Goal: Understand process/instructions

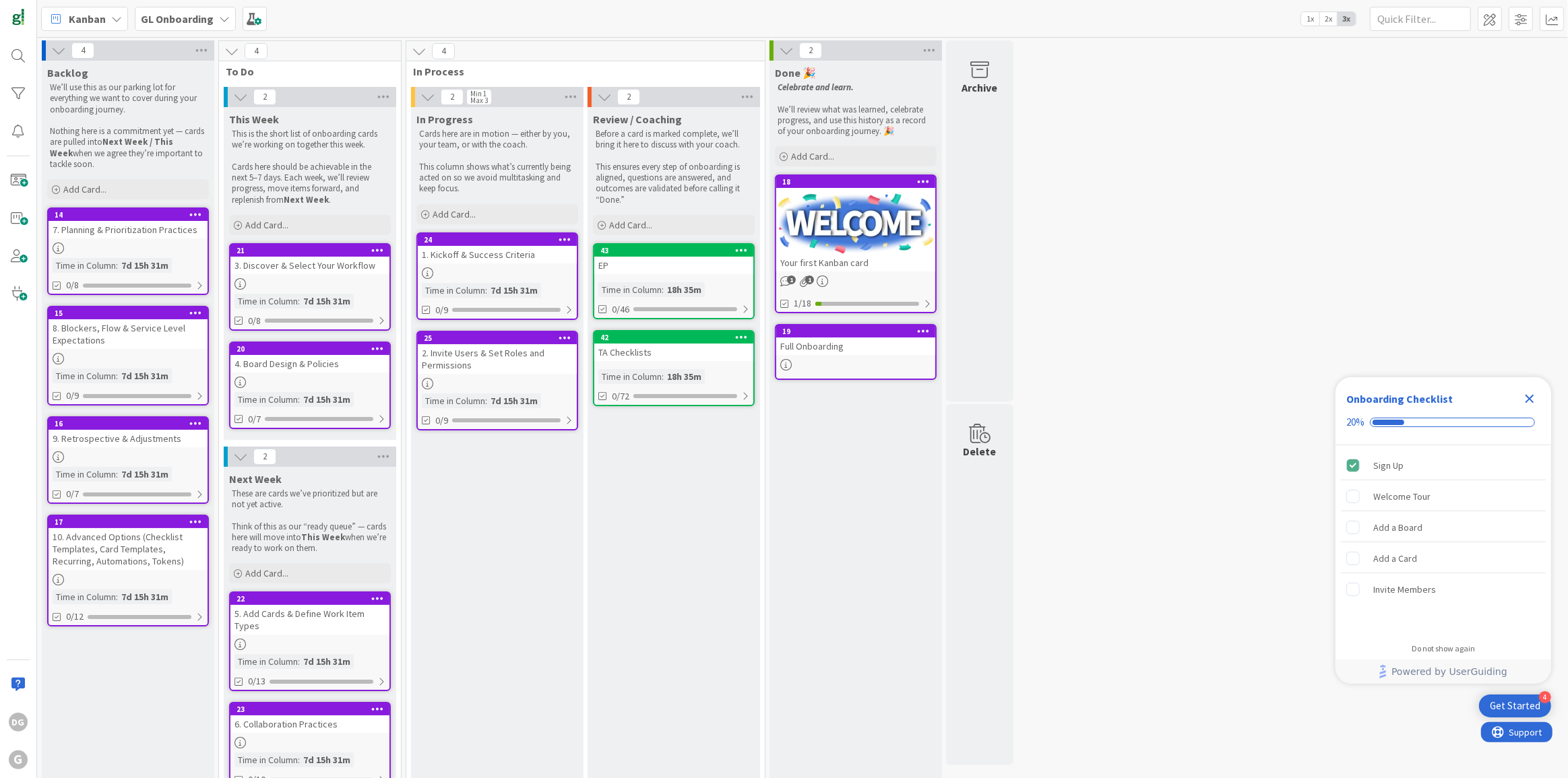
click at [167, 18] on b "GL Onboarding" at bounding box center [178, 19] width 73 height 13
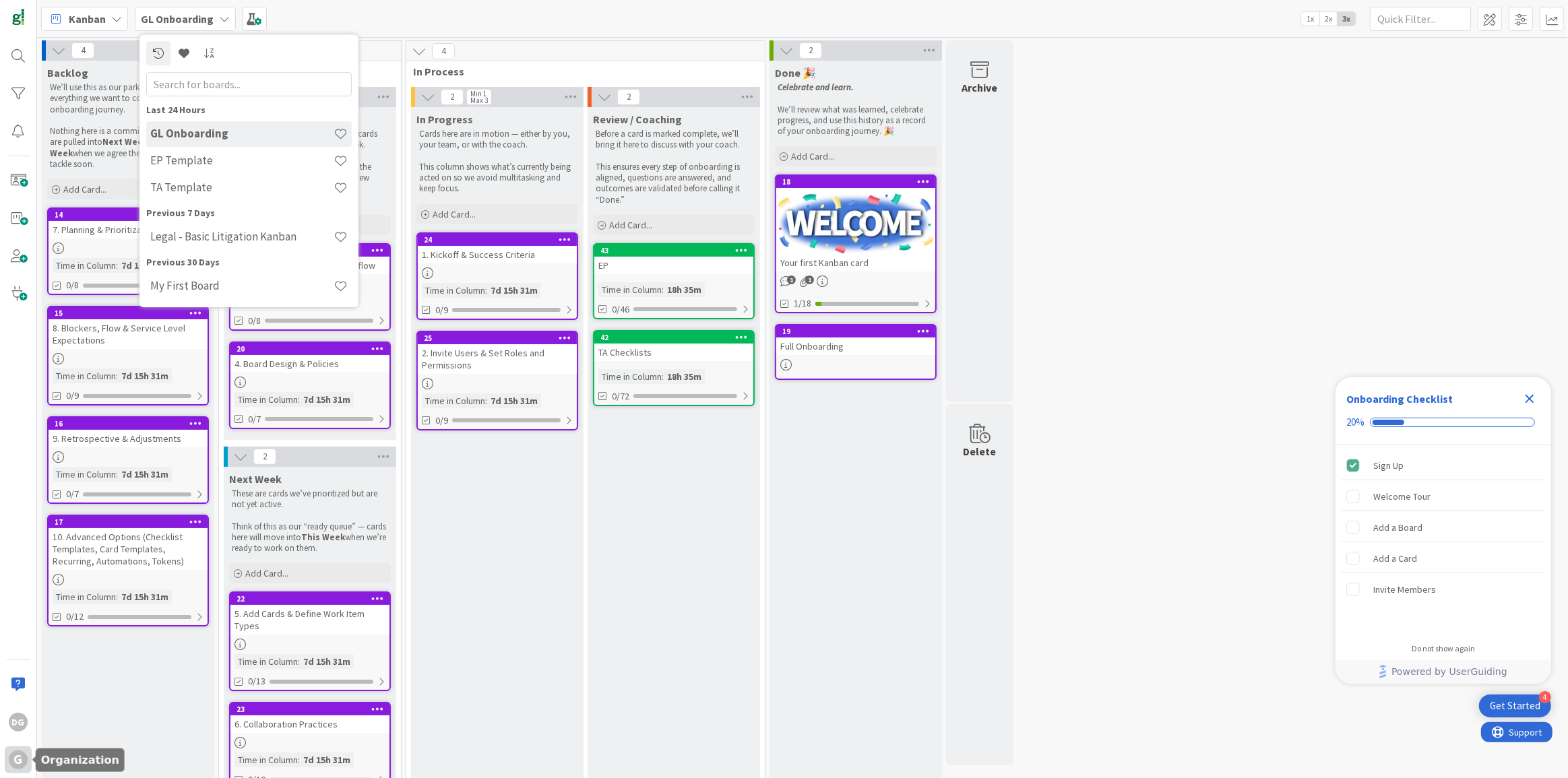
click at [17, 763] on div "G" at bounding box center [18, 760] width 19 height 19
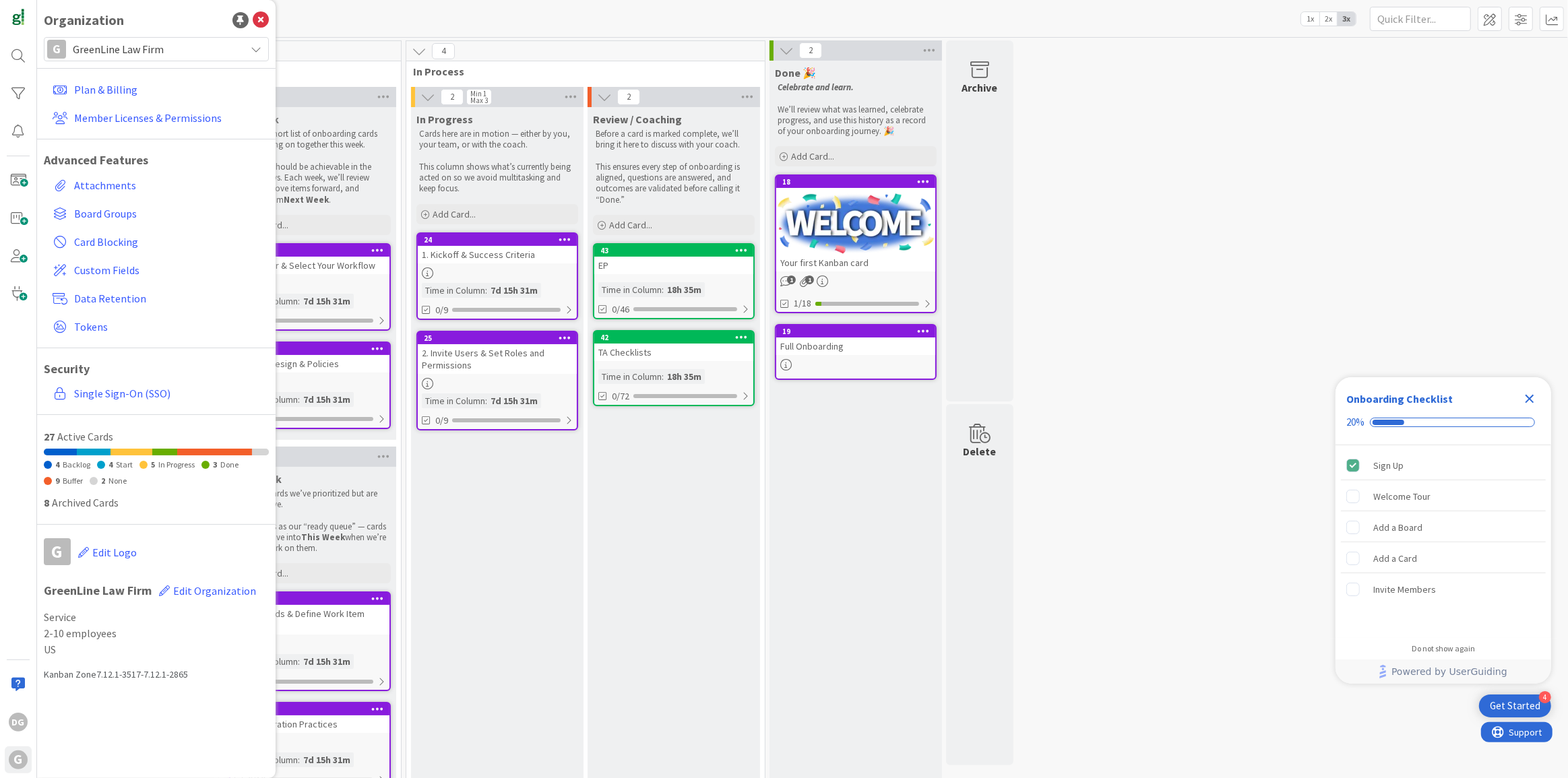
click at [108, 42] on span "GreenLine Law Firm" at bounding box center [156, 49] width 166 height 19
click at [117, 201] on span "The Law Office of [PERSON_NAME]" at bounding box center [169, 207] width 185 height 20
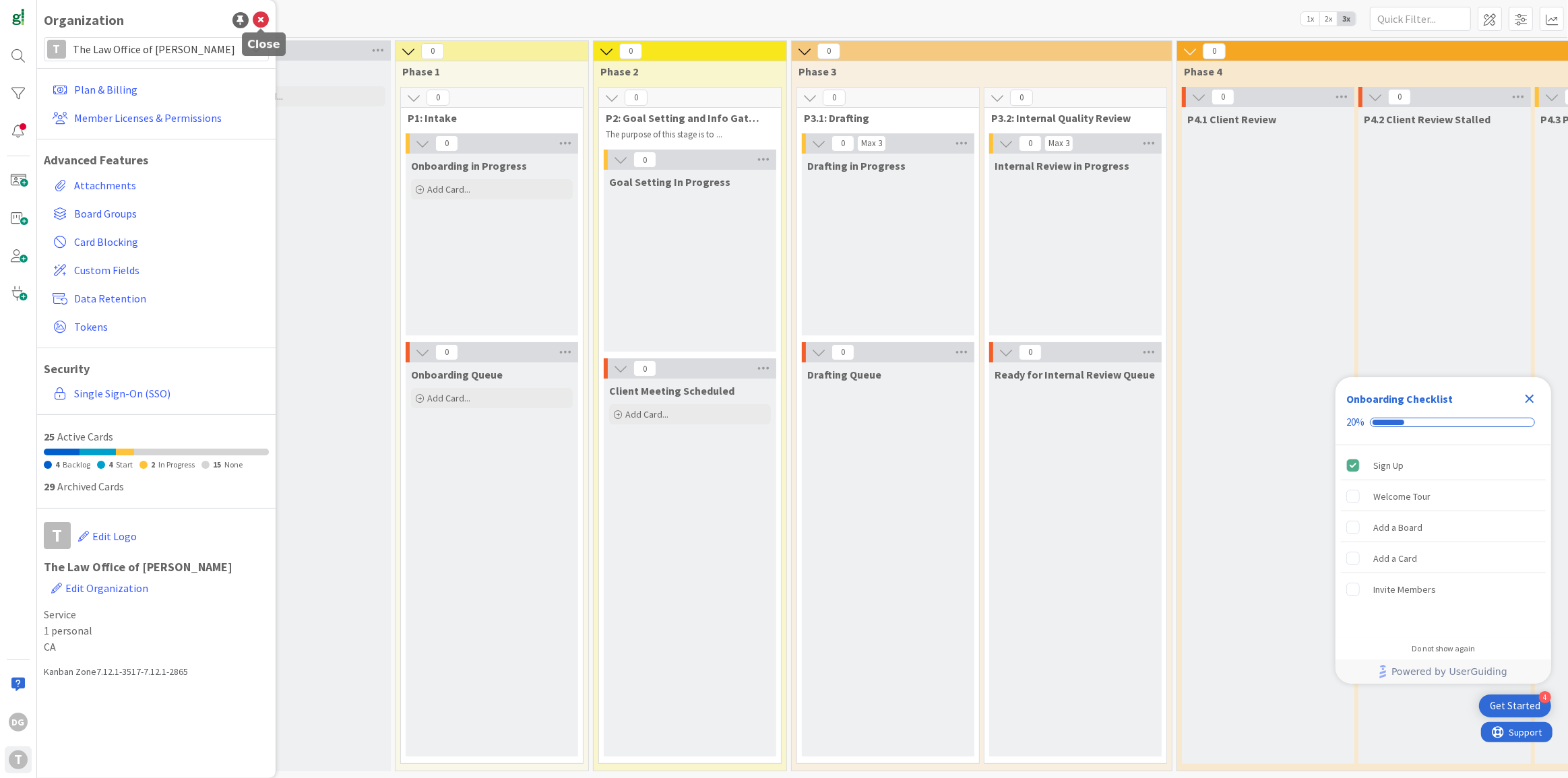
click at [261, 20] on icon at bounding box center [261, 20] width 16 height 16
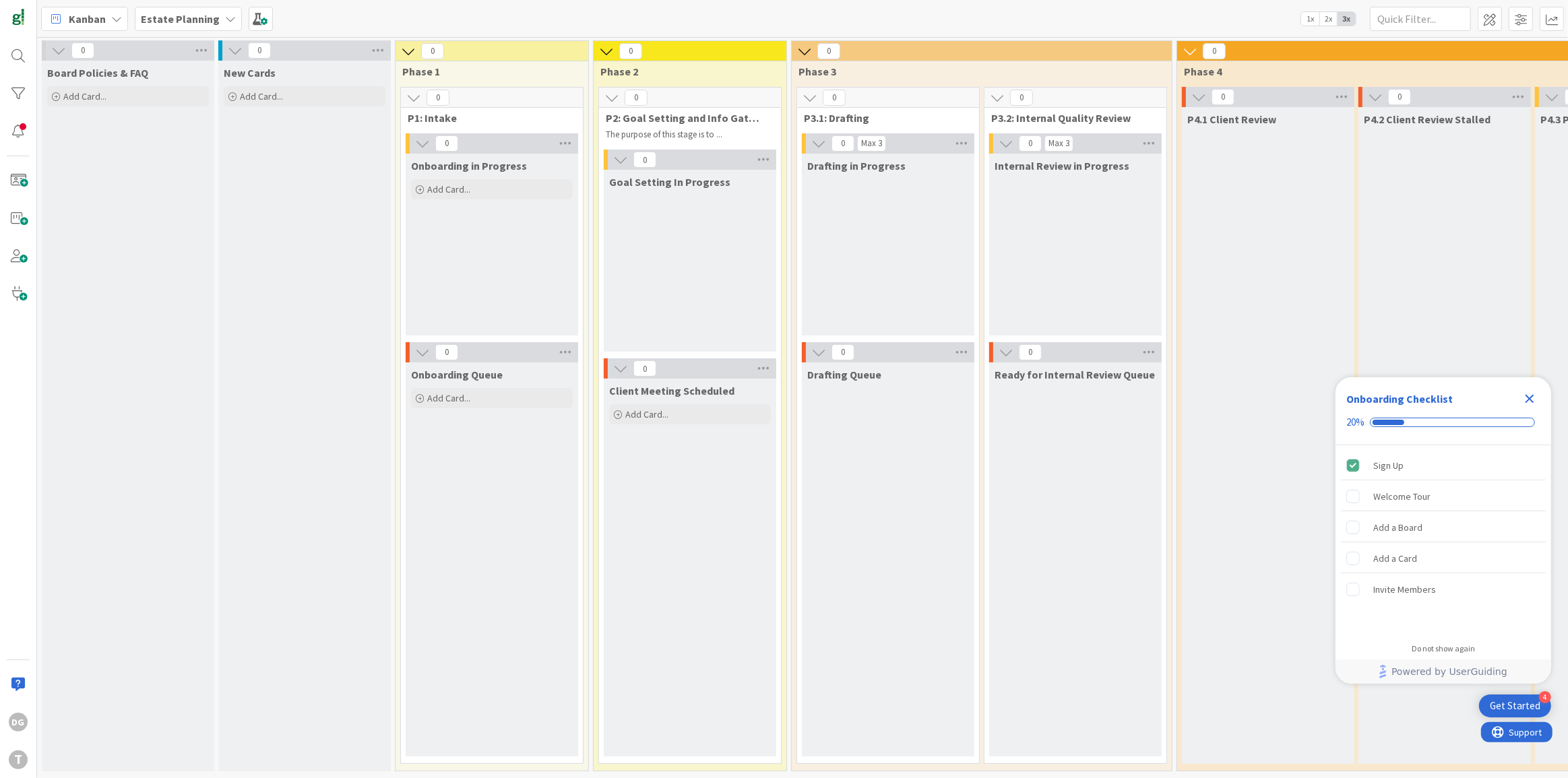
click at [193, 26] on span "Estate Planning" at bounding box center [181, 19] width 79 height 16
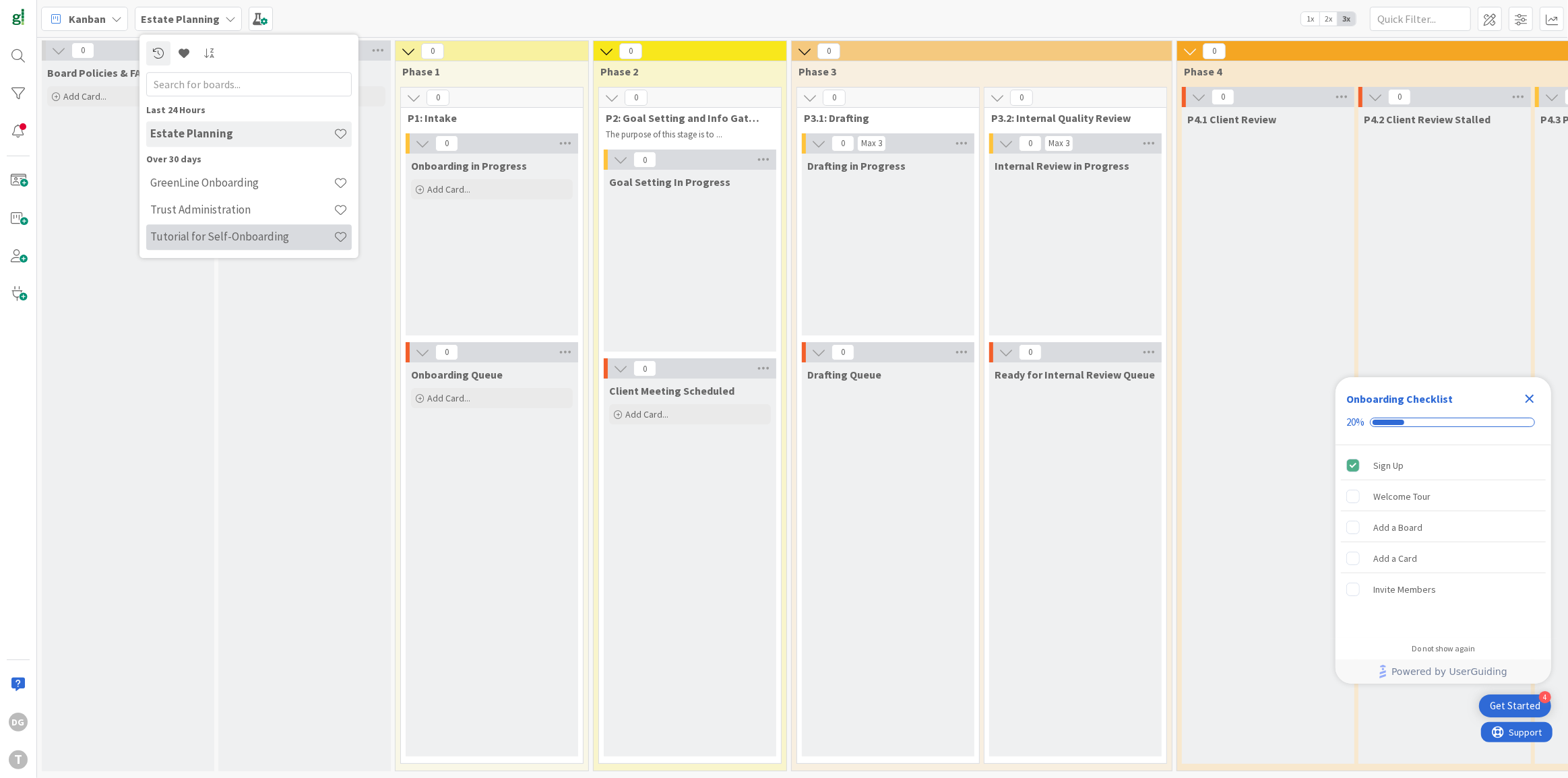
click at [225, 233] on h4 "Tutorial for Self-Onboarding" at bounding box center [242, 236] width 184 height 13
